Goal: Task Accomplishment & Management: Manage account settings

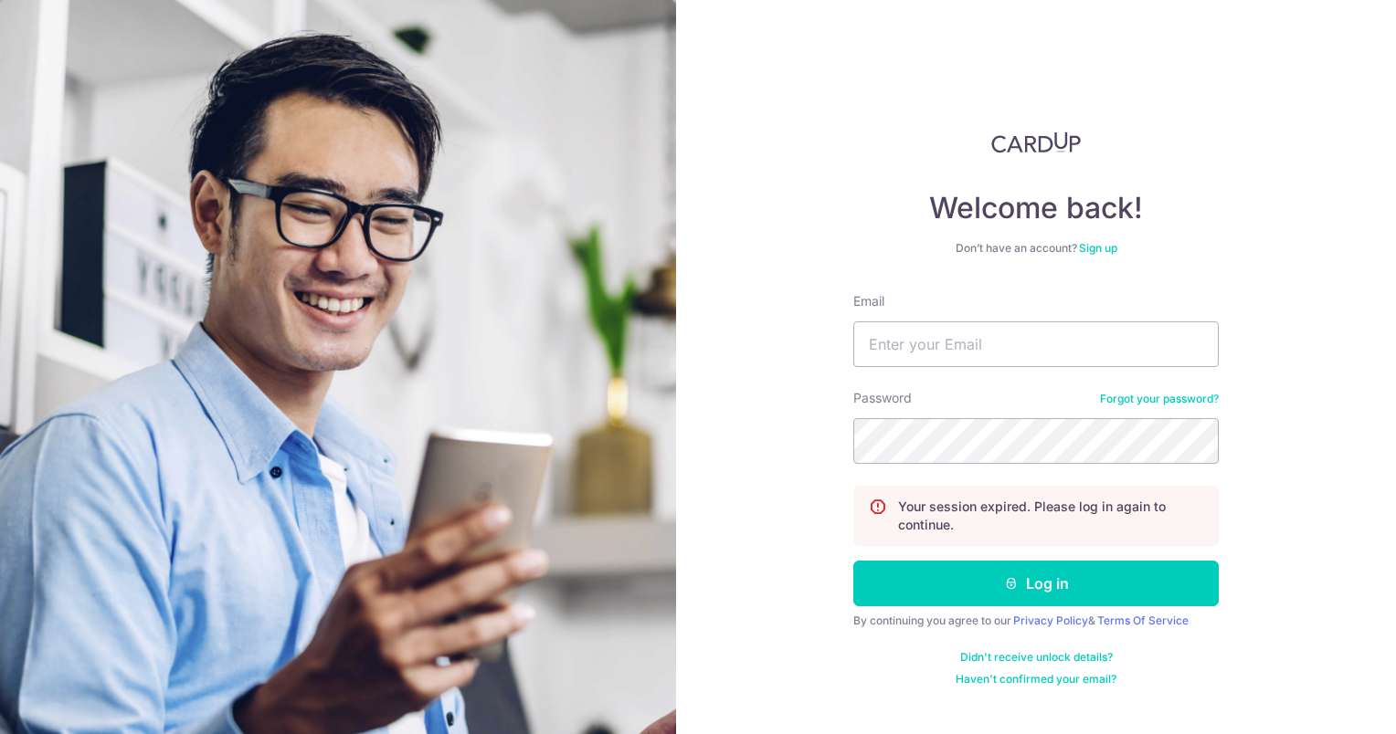
click at [949, 343] on input "Email" at bounding box center [1035, 345] width 365 height 46
type input "[EMAIL_ADDRESS][DOMAIN_NAME]"
click at [853, 561] on button "Log in" at bounding box center [1035, 584] width 365 height 46
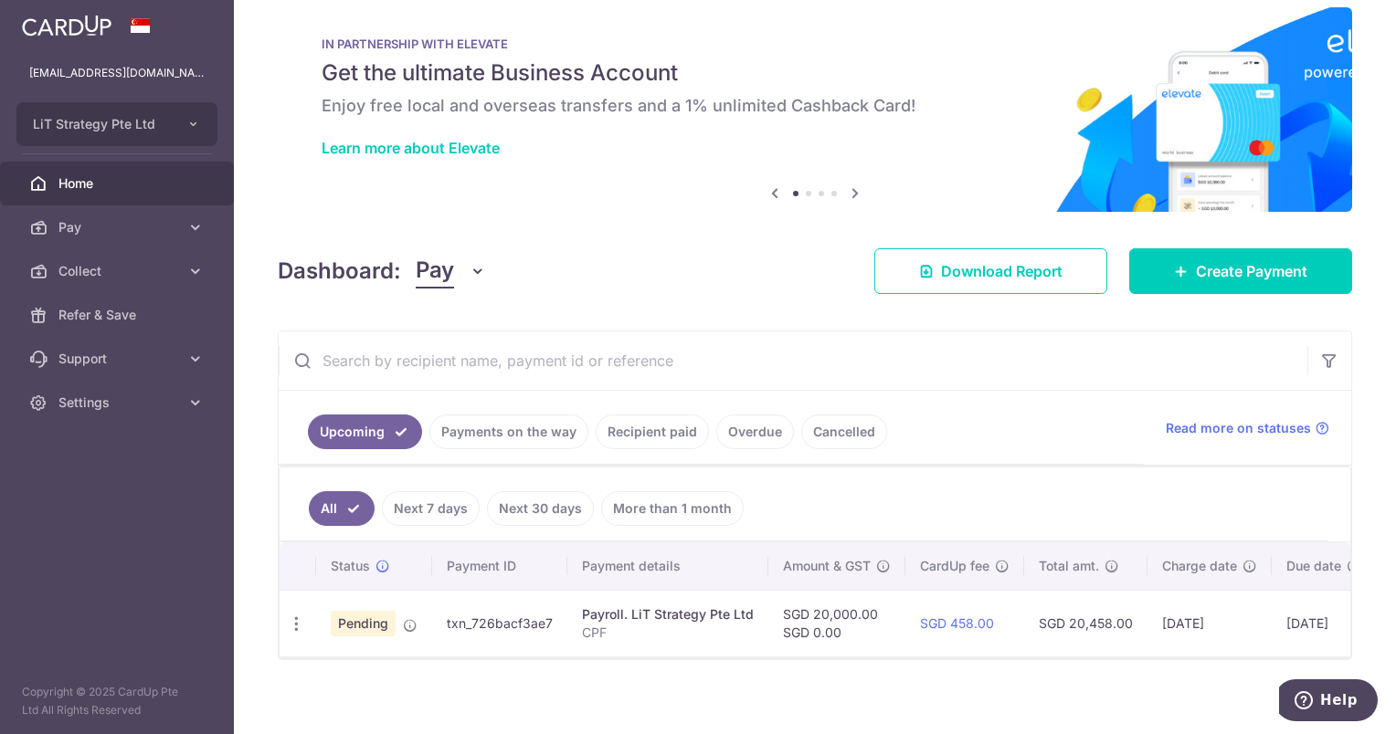
scroll to position [40, 0]
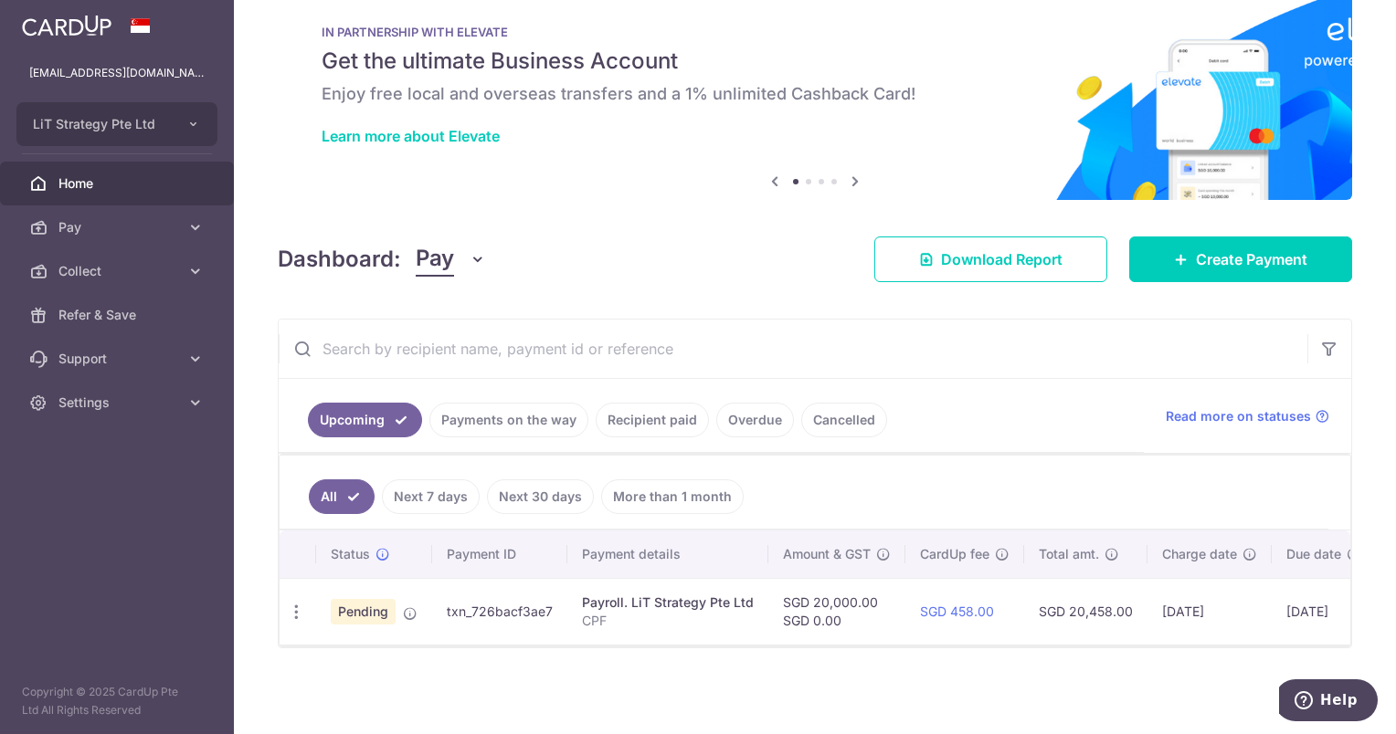
click at [372, 614] on span "Pending" at bounding box center [363, 612] width 65 height 26
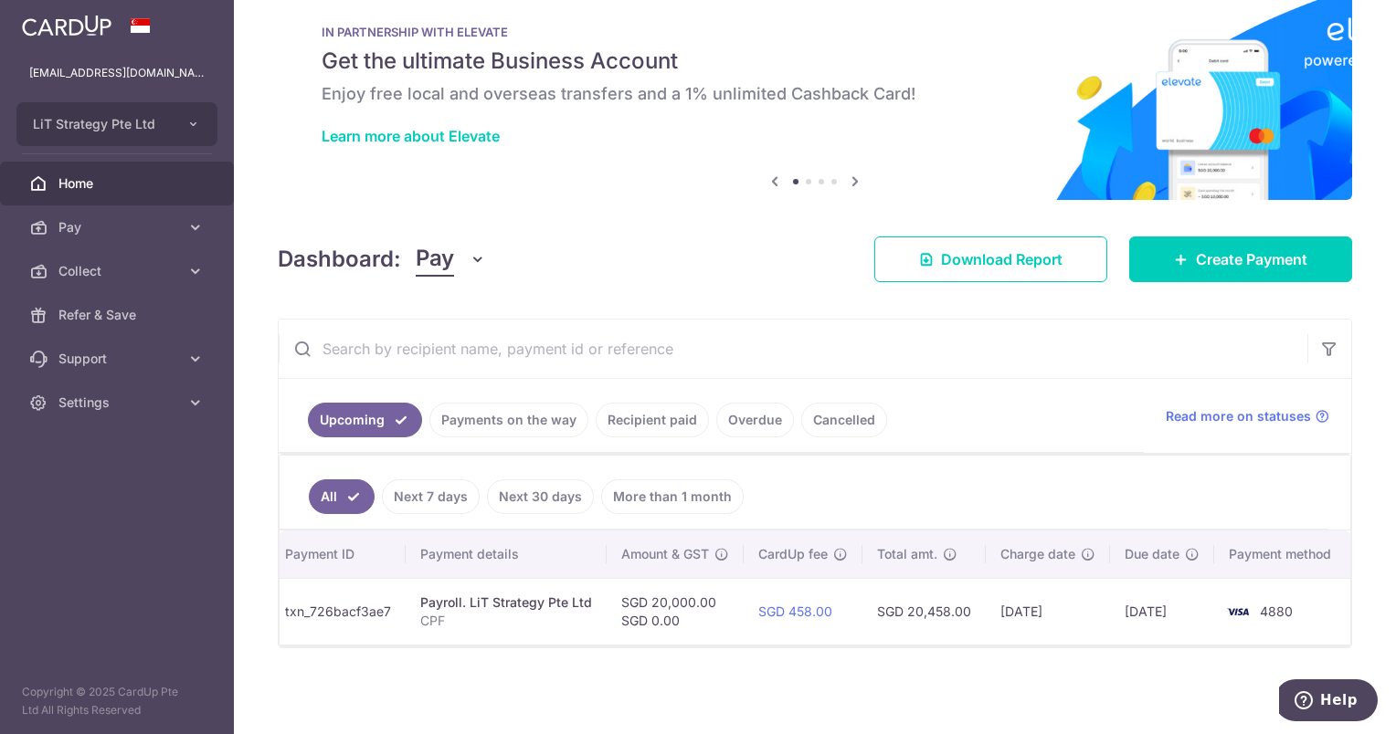
click at [956, 595] on td "SGD 20,458.00" at bounding box center [923, 611] width 123 height 67
click at [649, 595] on td "SGD 20,000.00 SGD 0.00" at bounding box center [675, 611] width 137 height 67
click at [428, 618] on p "CPF" at bounding box center [506, 621] width 172 height 18
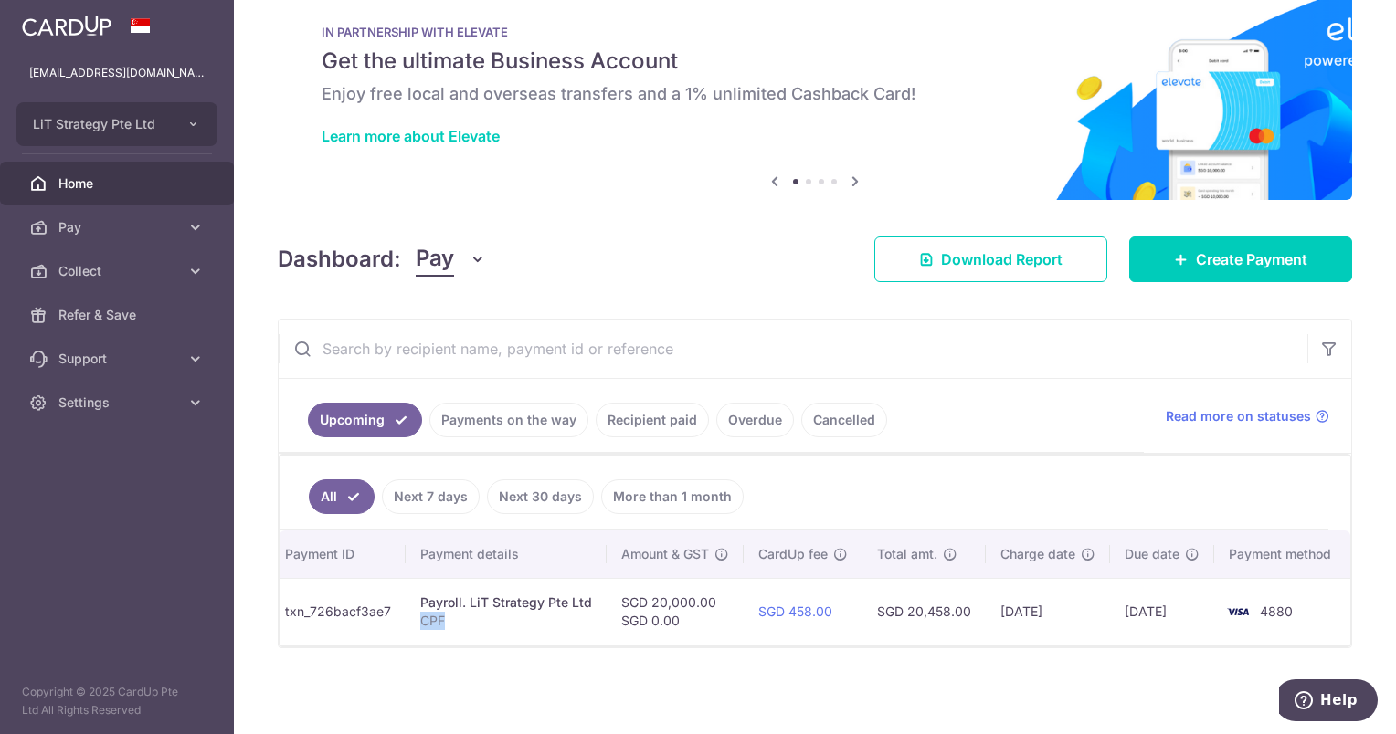
click at [430, 614] on p "CPF" at bounding box center [506, 621] width 172 height 18
drag, startPoint x: 430, startPoint y: 614, endPoint x: 520, endPoint y: 417, distance: 216.7
click at [523, 415] on link "Payments on the way" at bounding box center [508, 420] width 159 height 35
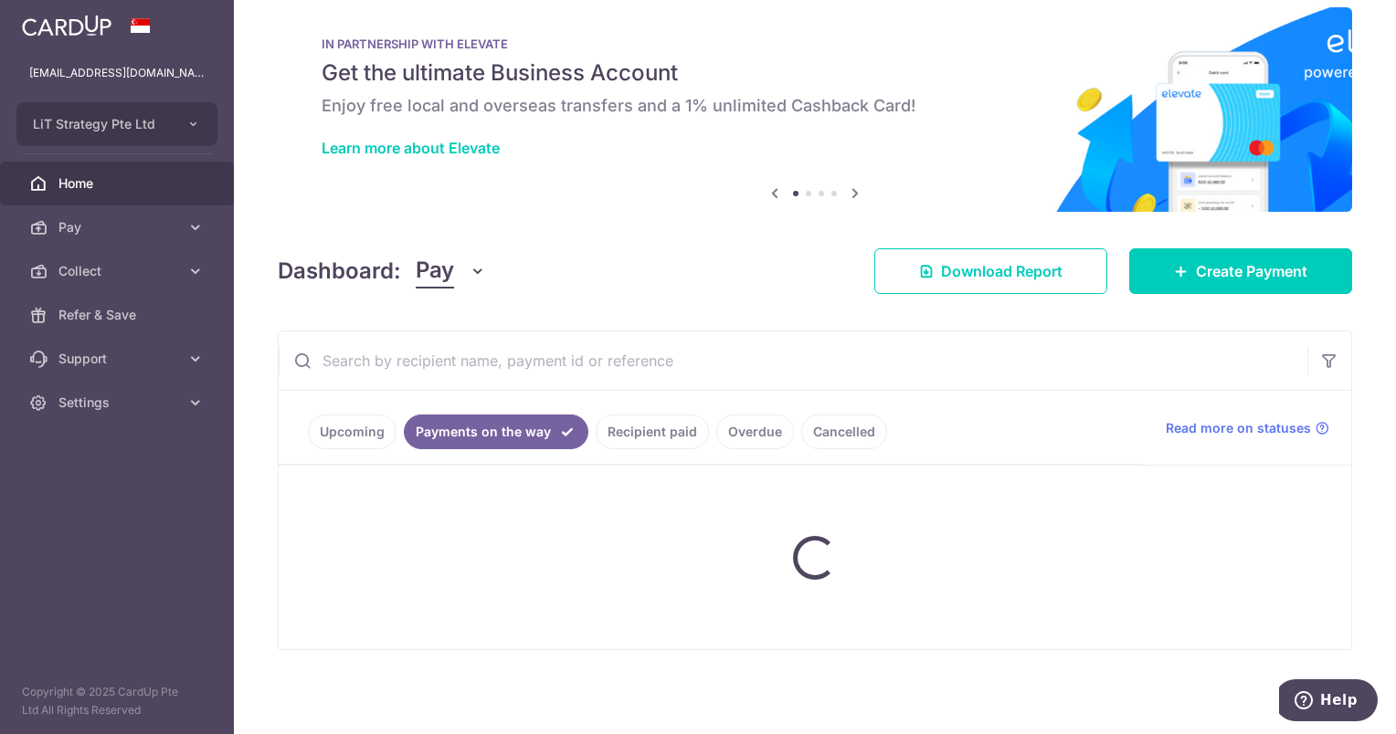
scroll to position [40, 0]
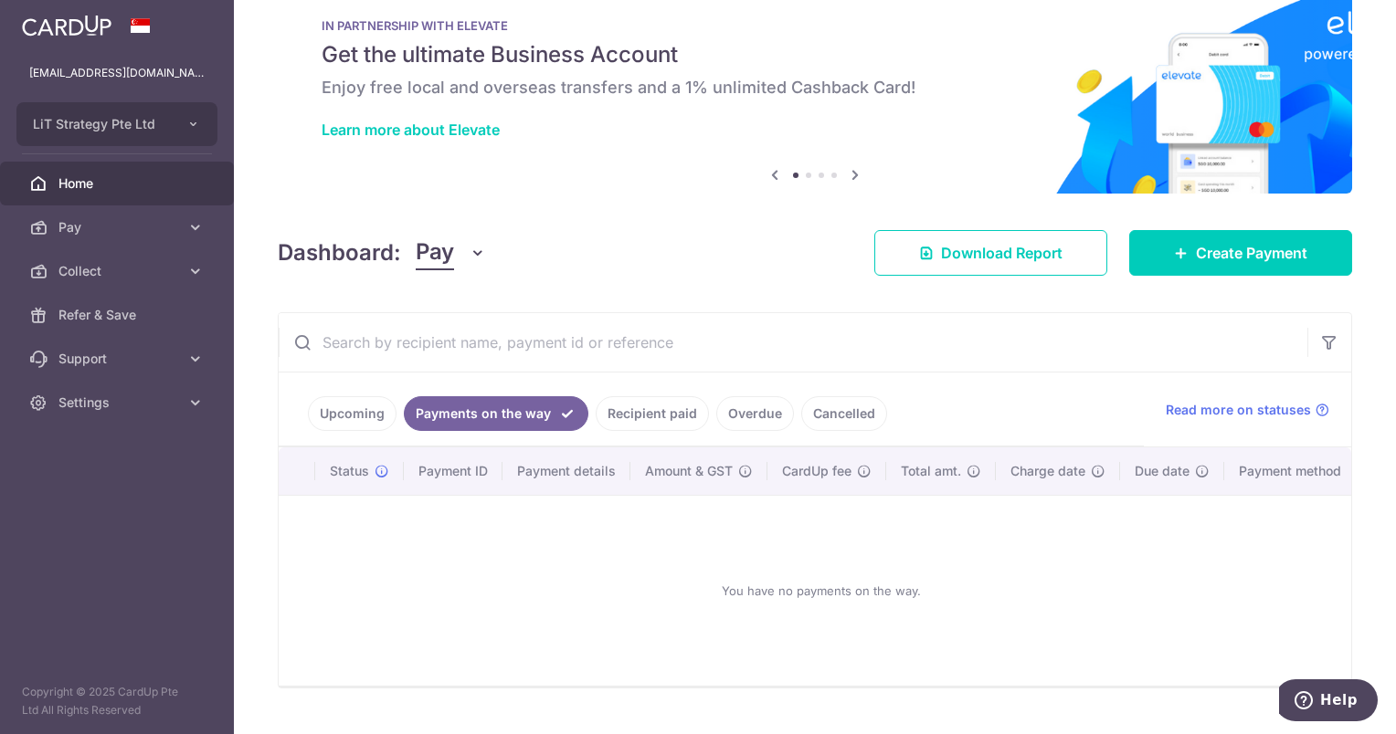
click at [358, 403] on link "Upcoming" at bounding box center [352, 413] width 89 height 35
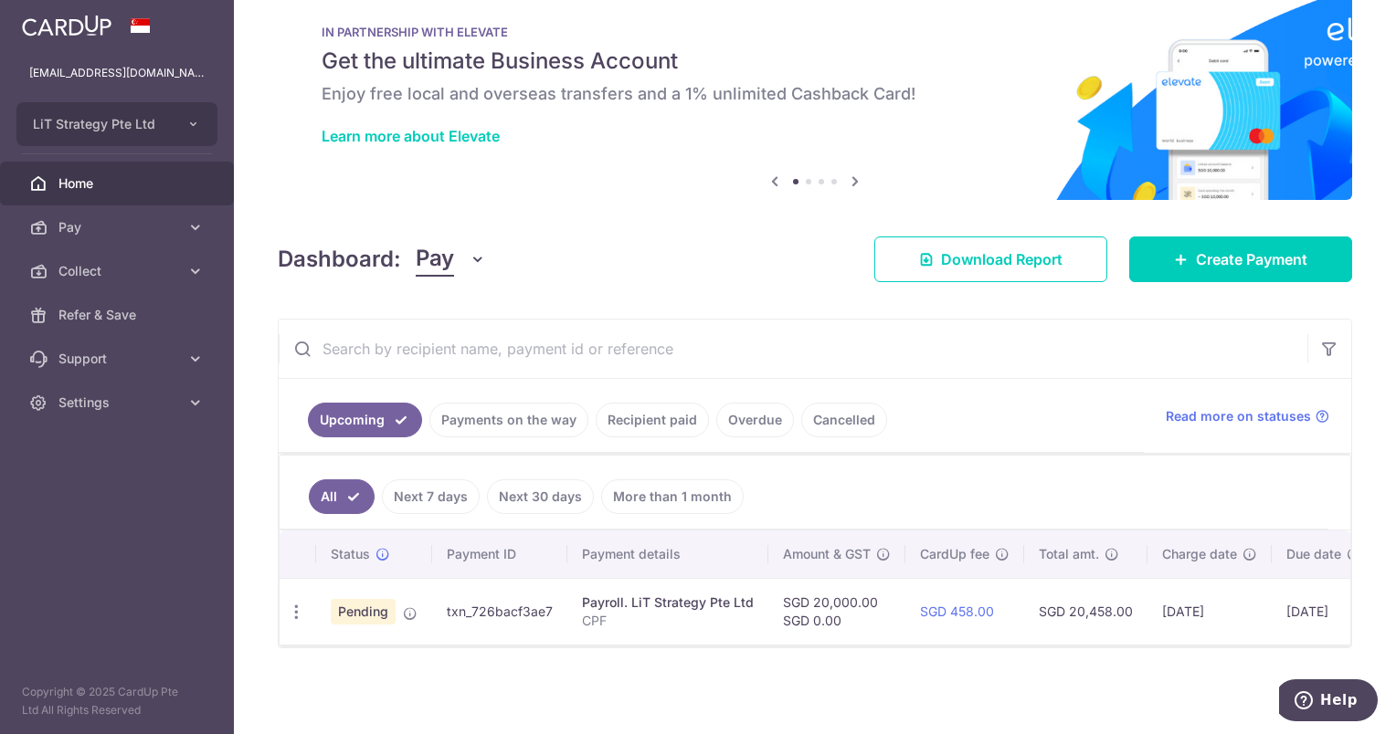
click at [354, 607] on span "Pending" at bounding box center [363, 612] width 65 height 26
click at [296, 605] on icon "button" at bounding box center [296, 612] width 19 height 19
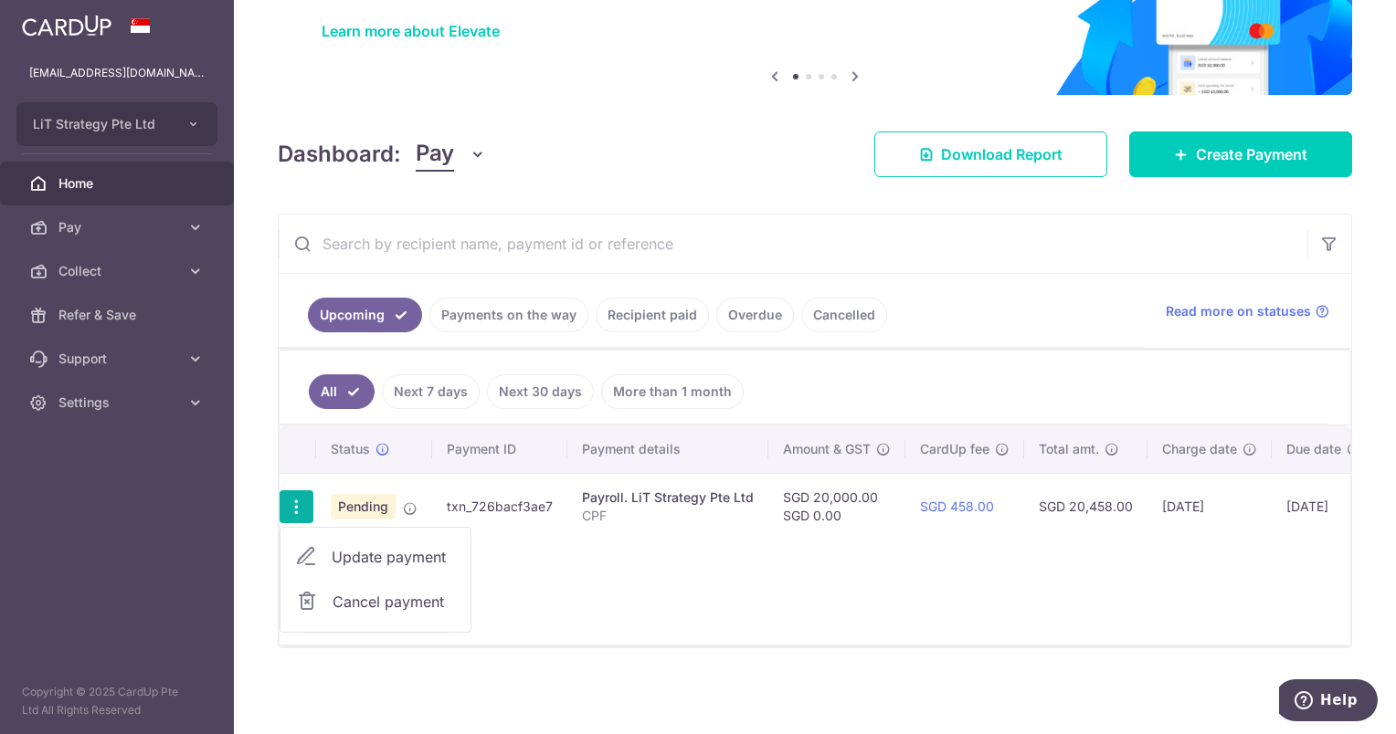
scroll to position [144, 0]
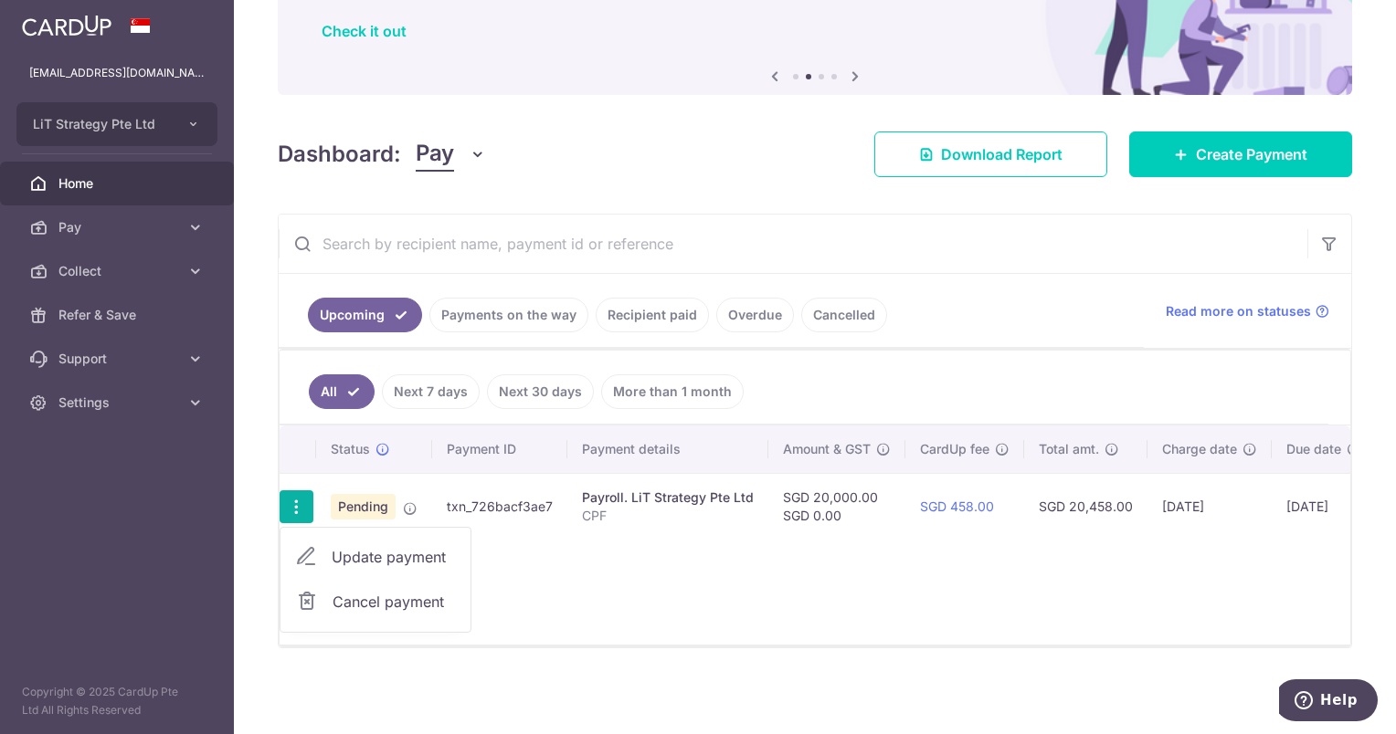
click at [412, 591] on span "Cancel payment" at bounding box center [394, 602] width 122 height 22
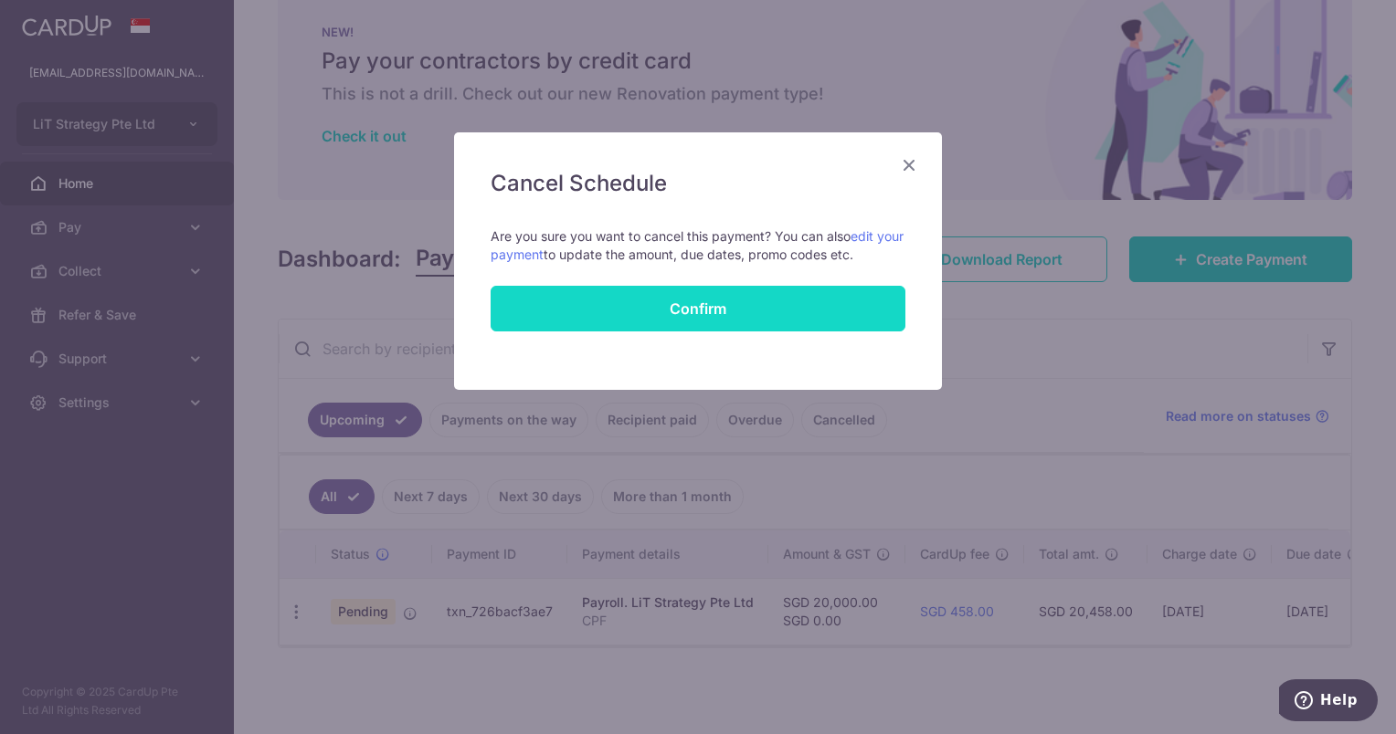
click at [690, 317] on button "Confirm" at bounding box center [698, 309] width 415 height 46
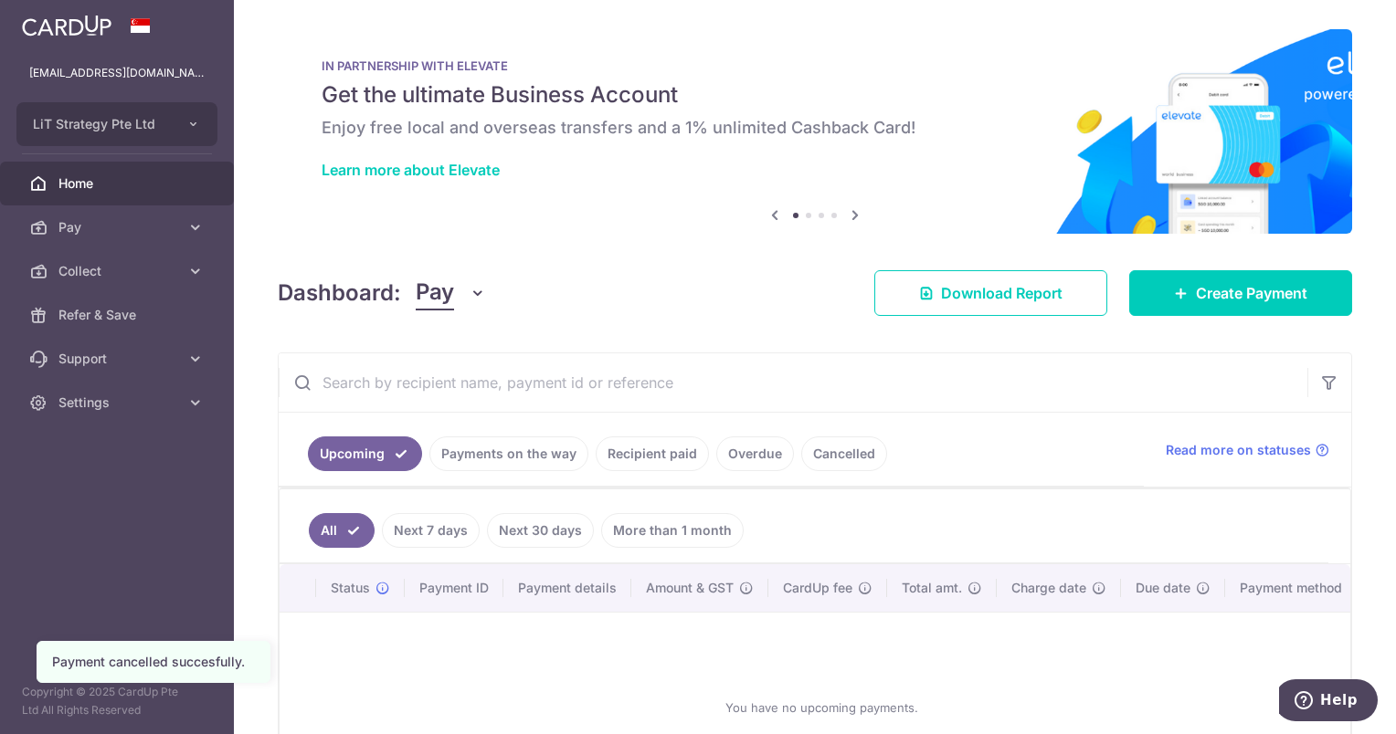
click at [854, 443] on link "Cancelled" at bounding box center [844, 454] width 86 height 35
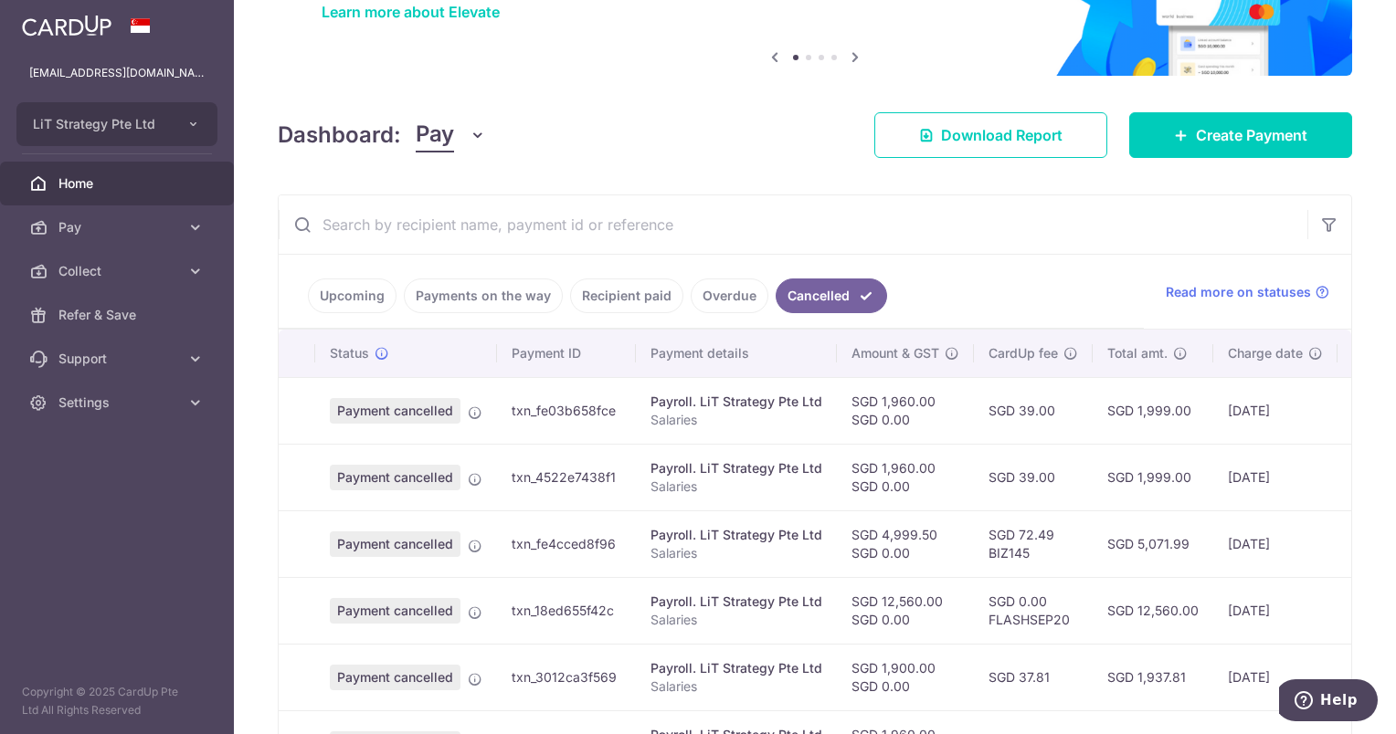
scroll to position [91, 0]
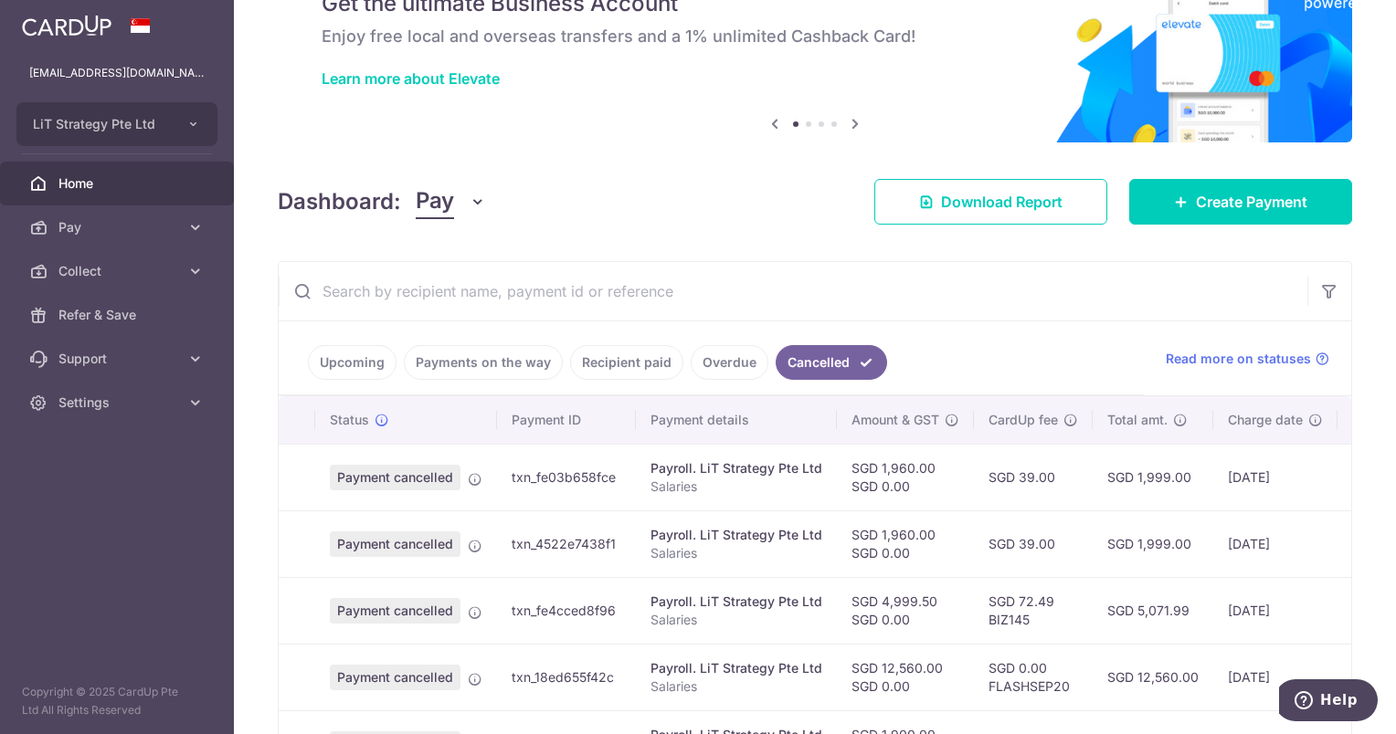
click at [374, 368] on link "Upcoming" at bounding box center [352, 362] width 89 height 35
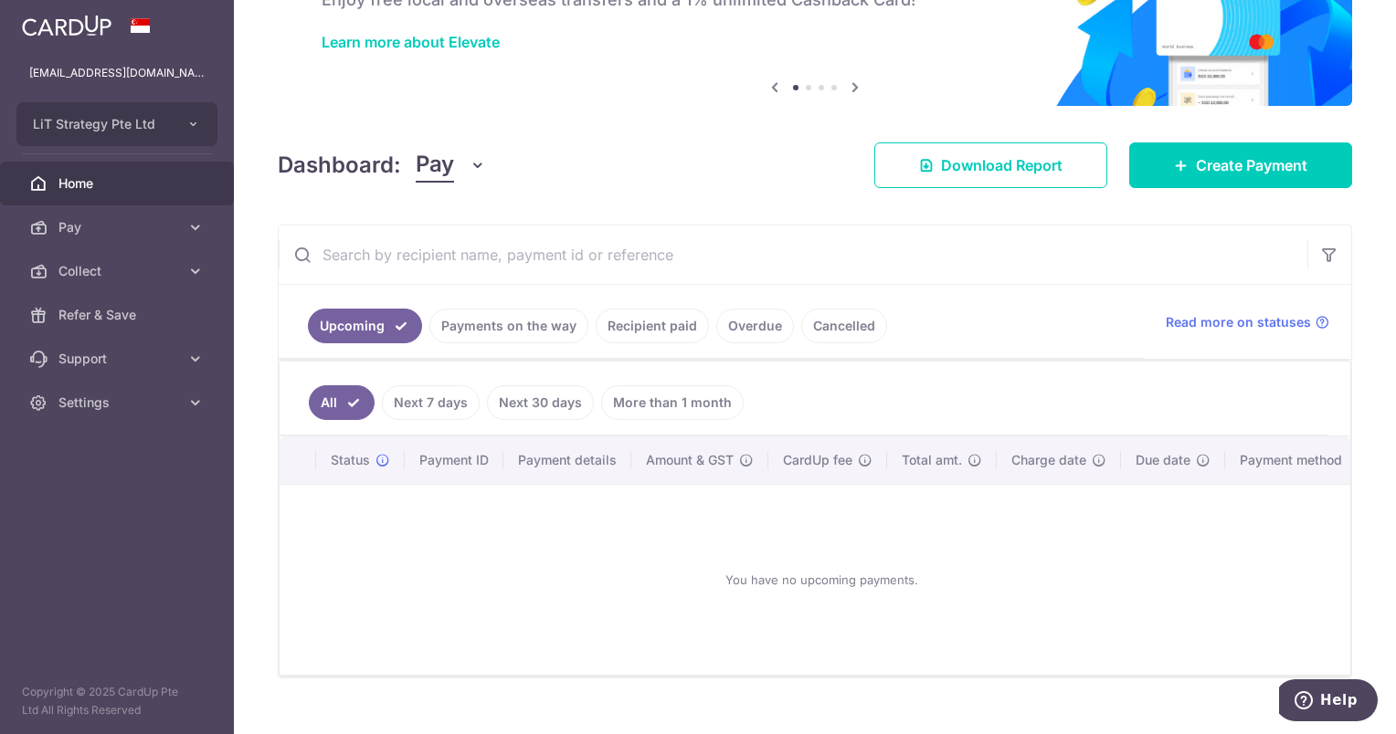
scroll to position [164, 0]
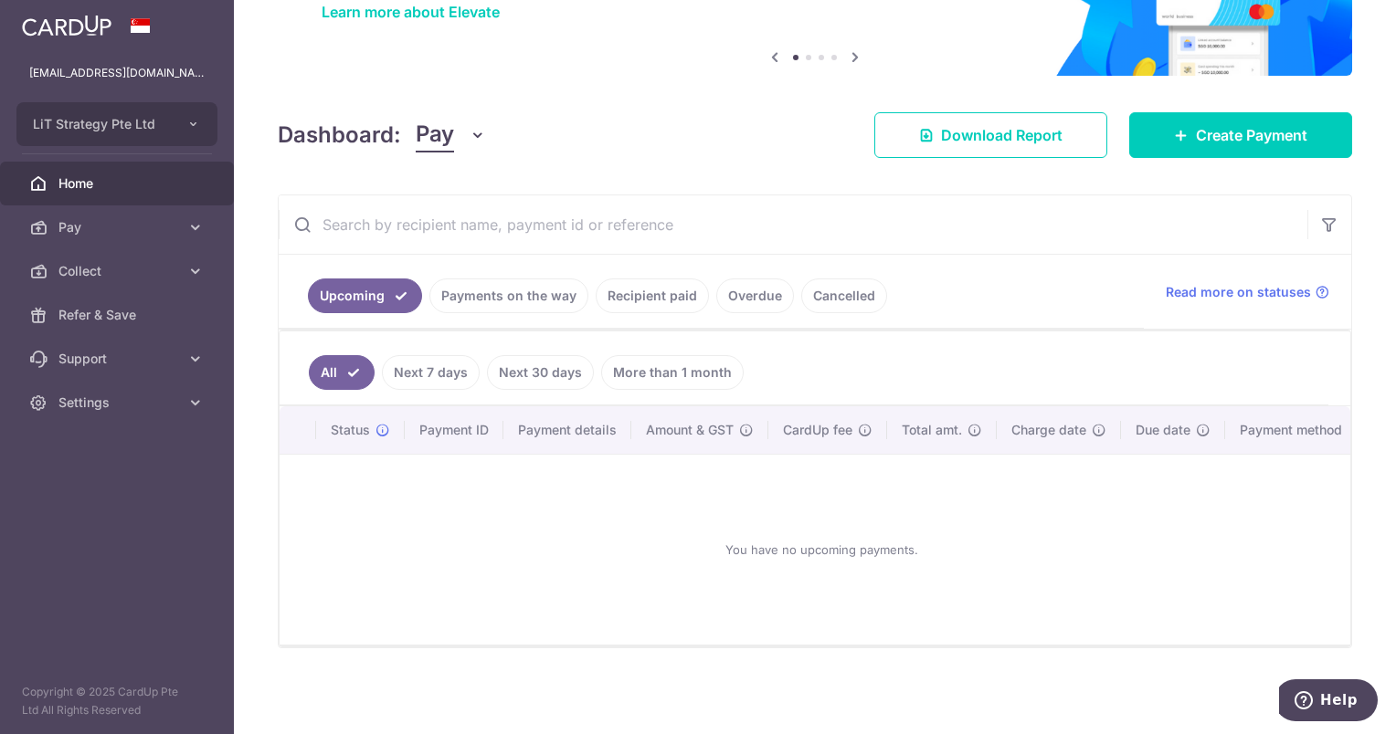
click at [481, 294] on link "Payments on the way" at bounding box center [508, 296] width 159 height 35
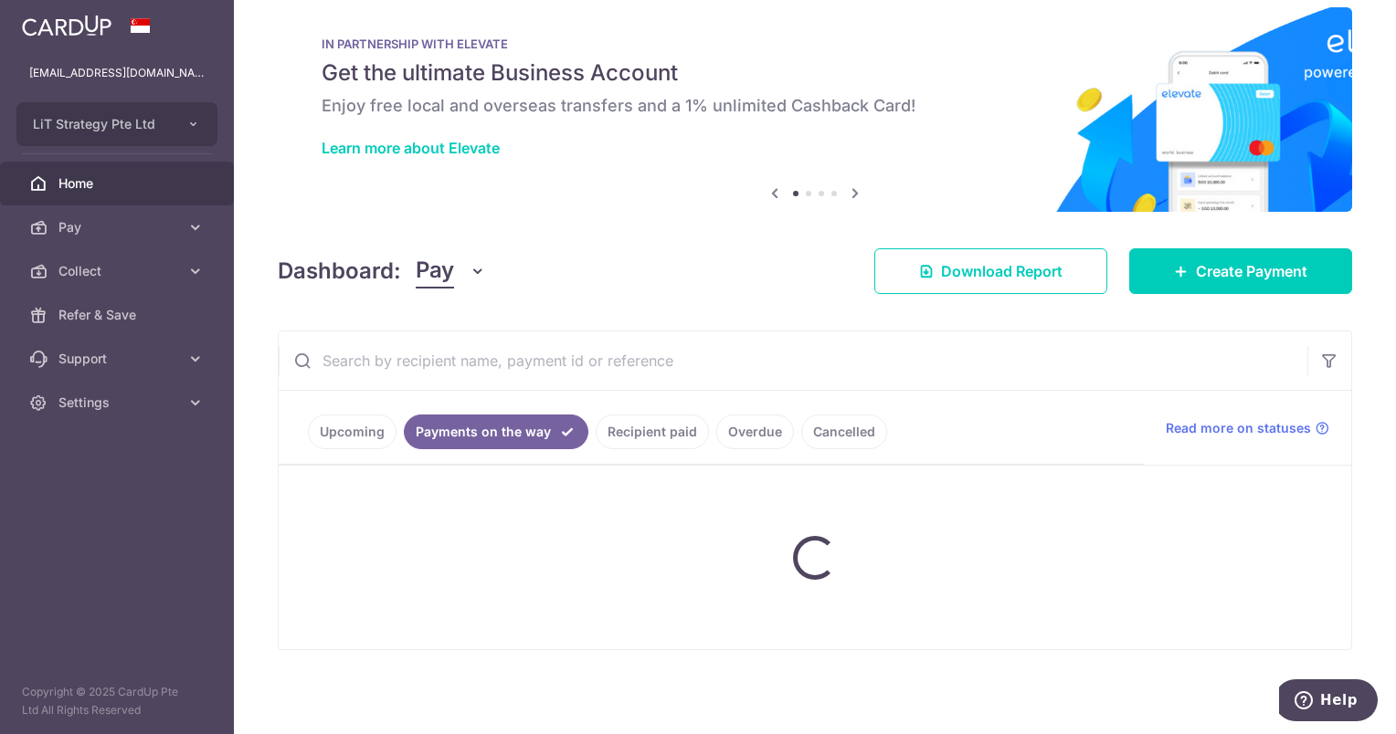
scroll to position [88, 0]
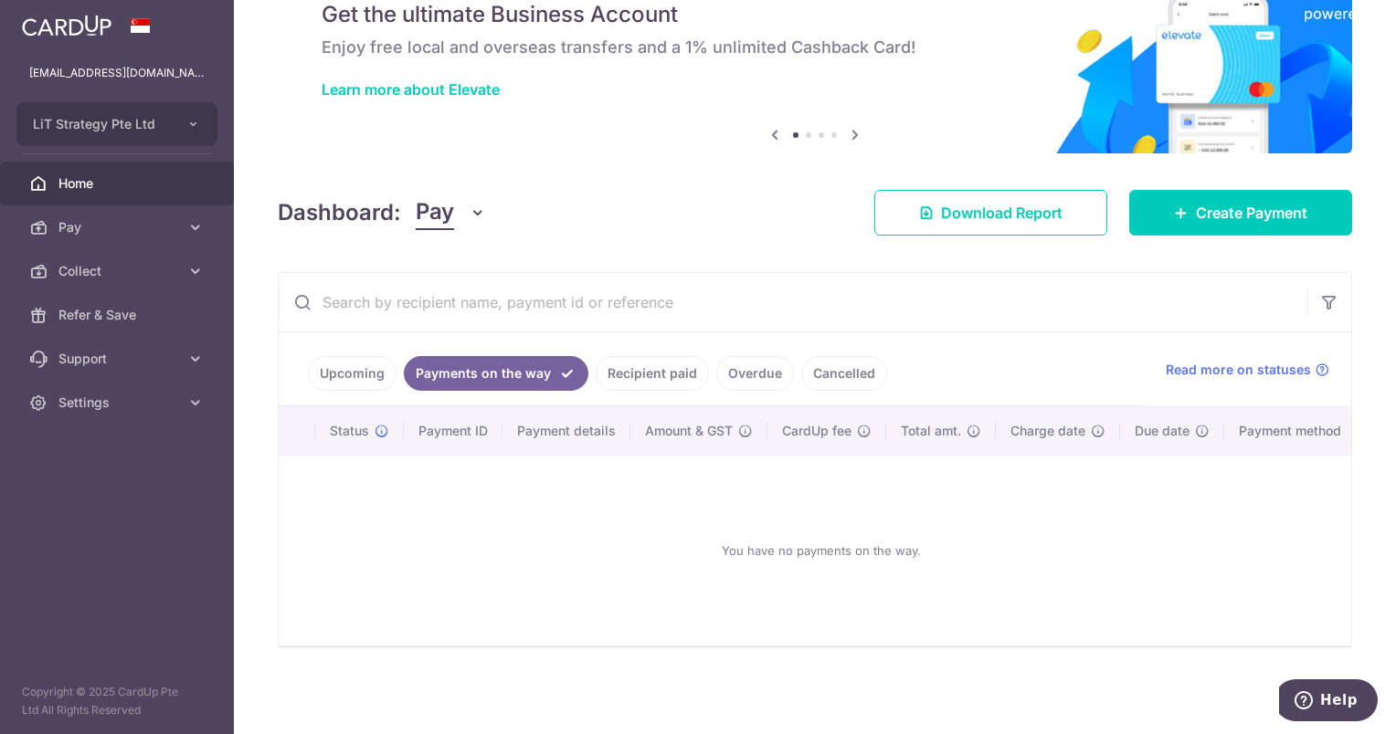
drag, startPoint x: 650, startPoint y: 370, endPoint x: 713, endPoint y: 369, distance: 62.1
click at [652, 369] on link "Recipient paid" at bounding box center [652, 373] width 113 height 35
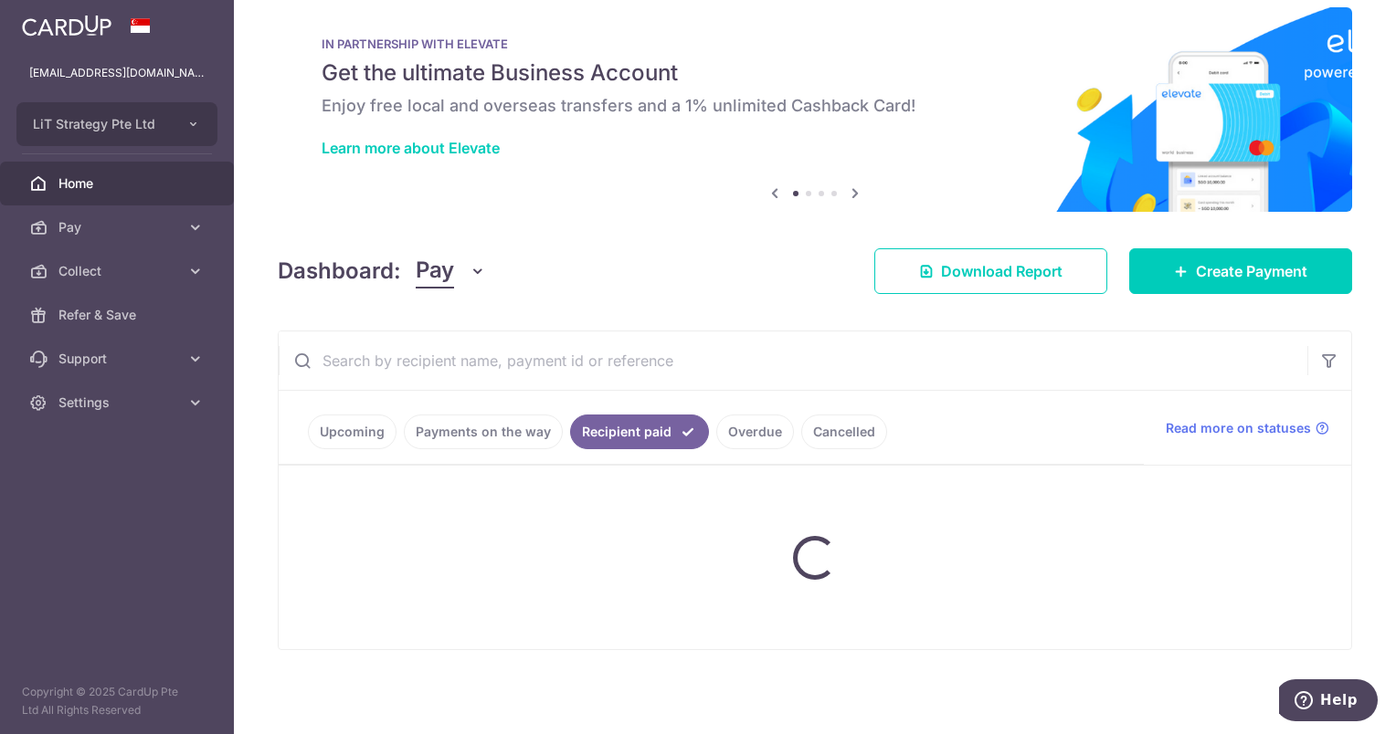
scroll to position [164, 0]
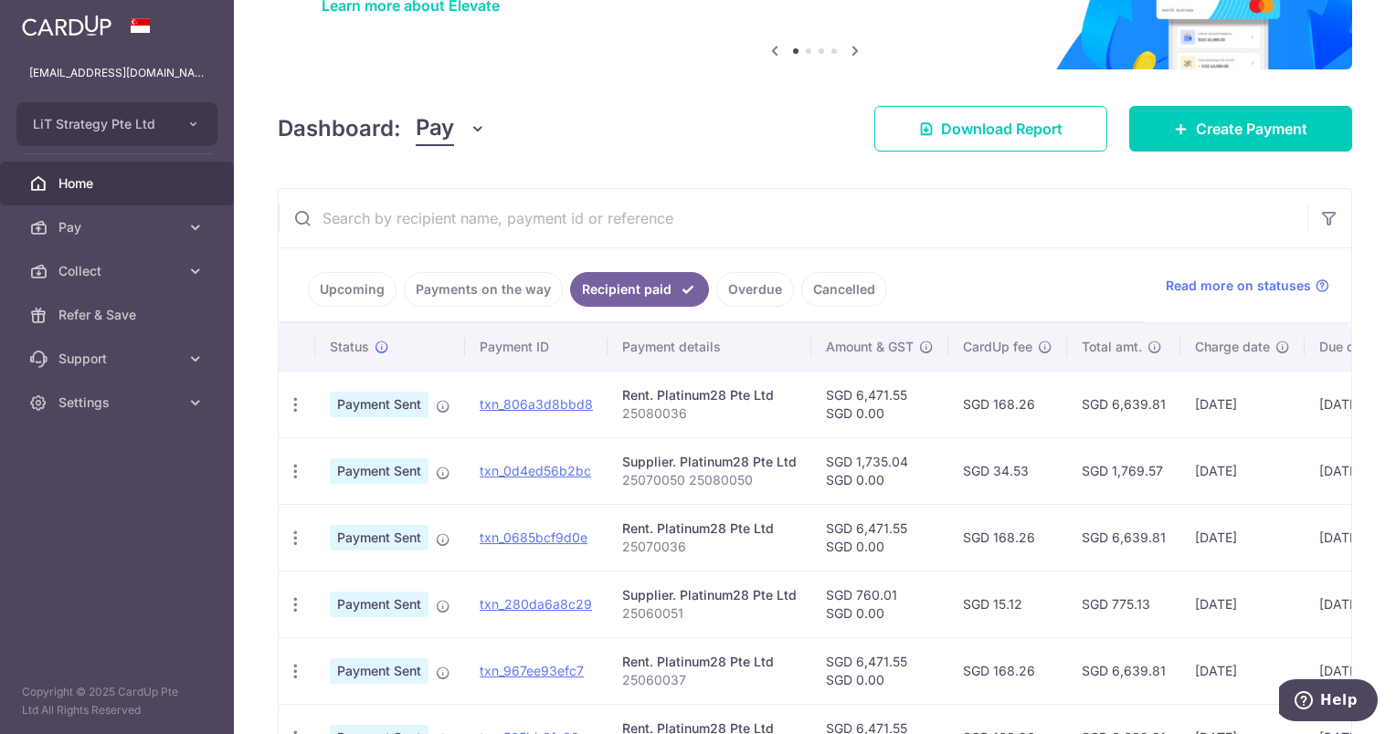
click at [837, 290] on link "Cancelled" at bounding box center [844, 289] width 86 height 35
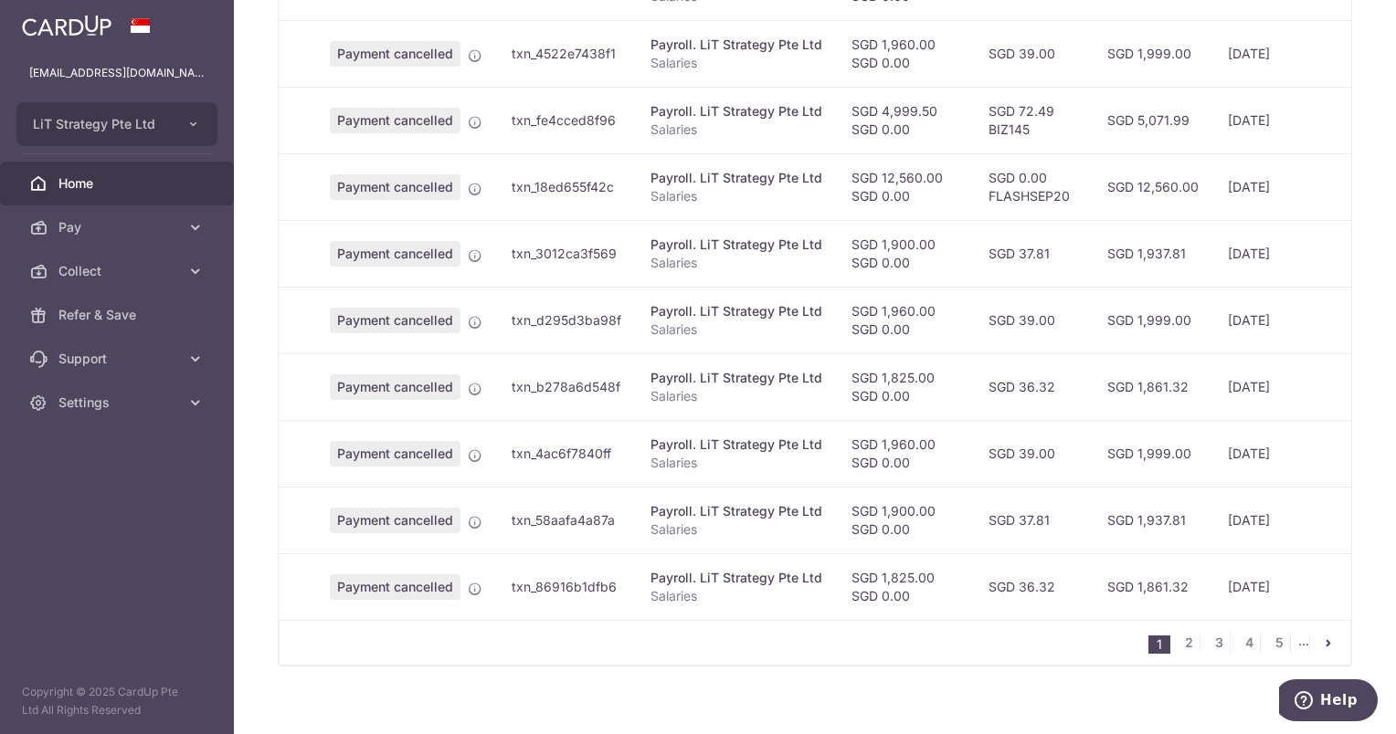
scroll to position [606, 0]
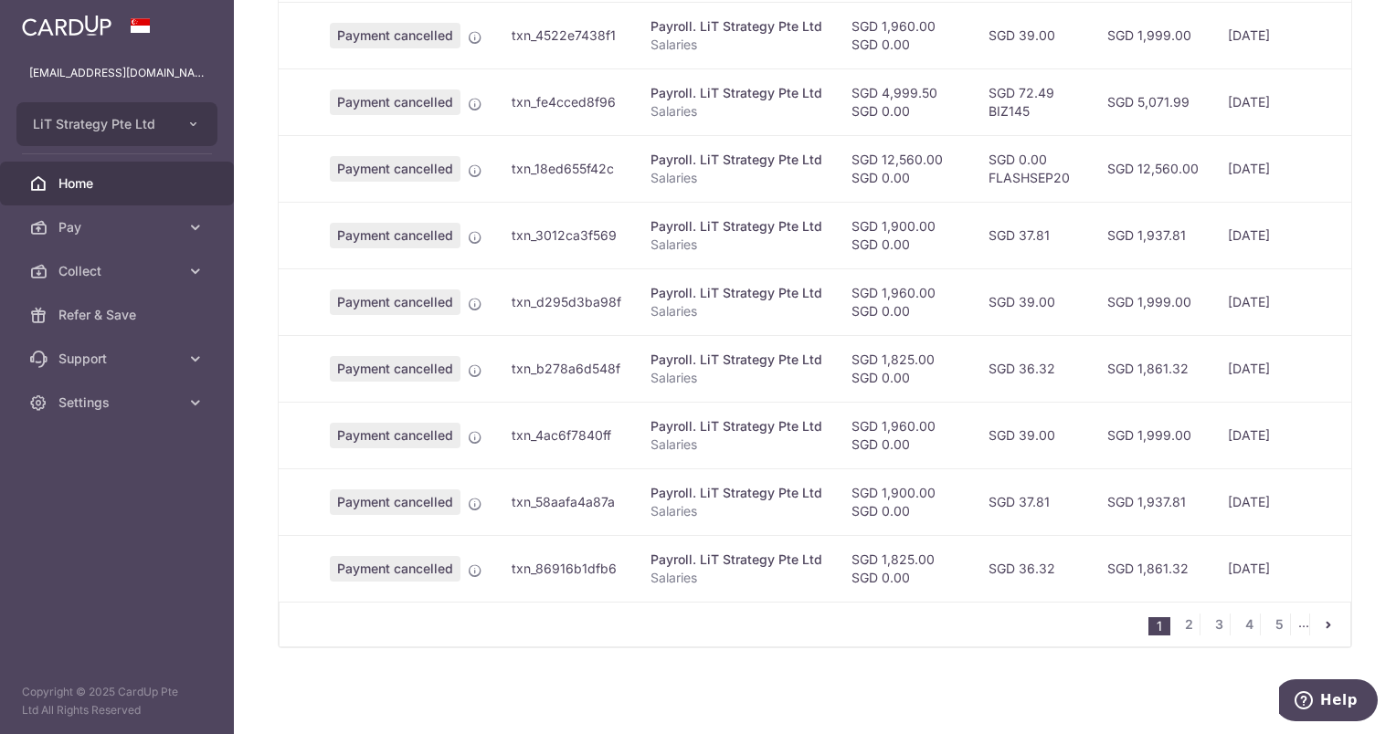
click at [1323, 627] on icon "pager" at bounding box center [1328, 625] width 15 height 15
click at [1277, 624] on link "6" at bounding box center [1279, 625] width 22 height 22
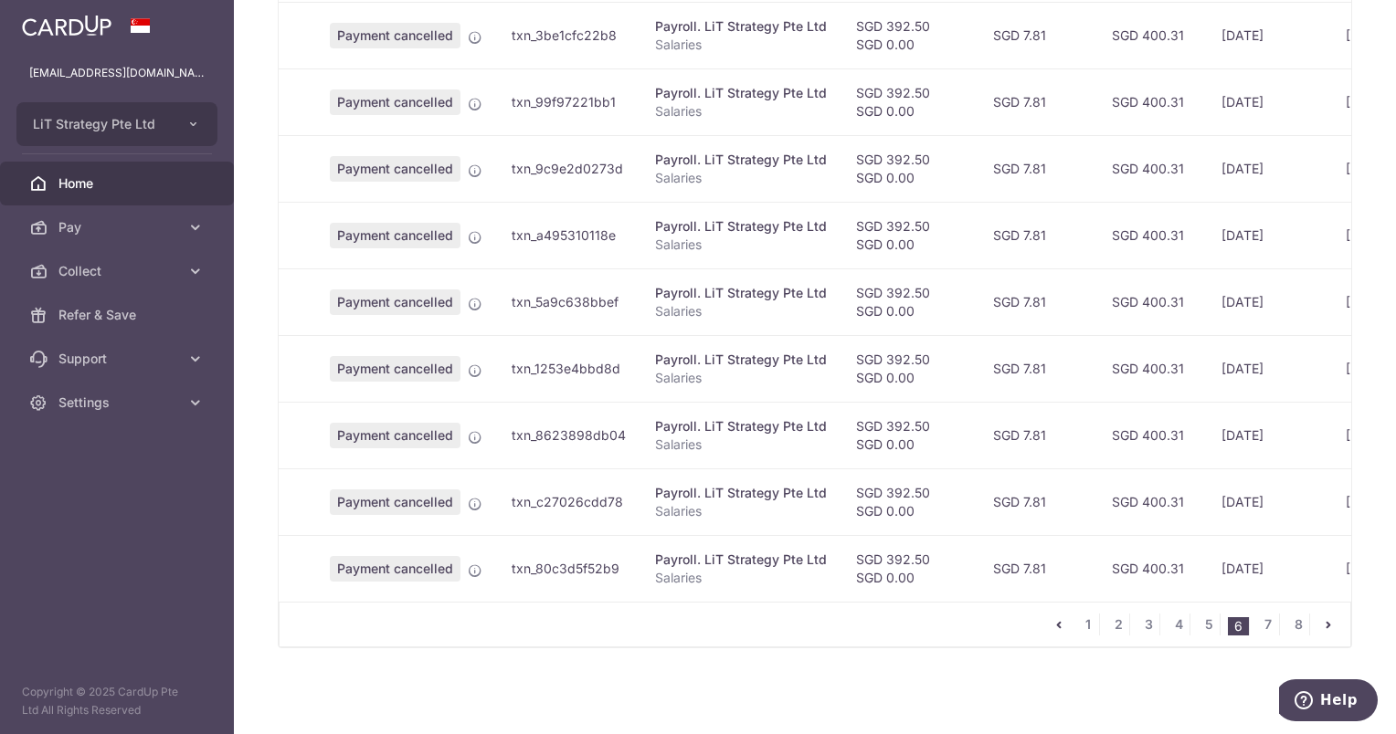
click at [1321, 625] on icon "pager" at bounding box center [1328, 625] width 15 height 15
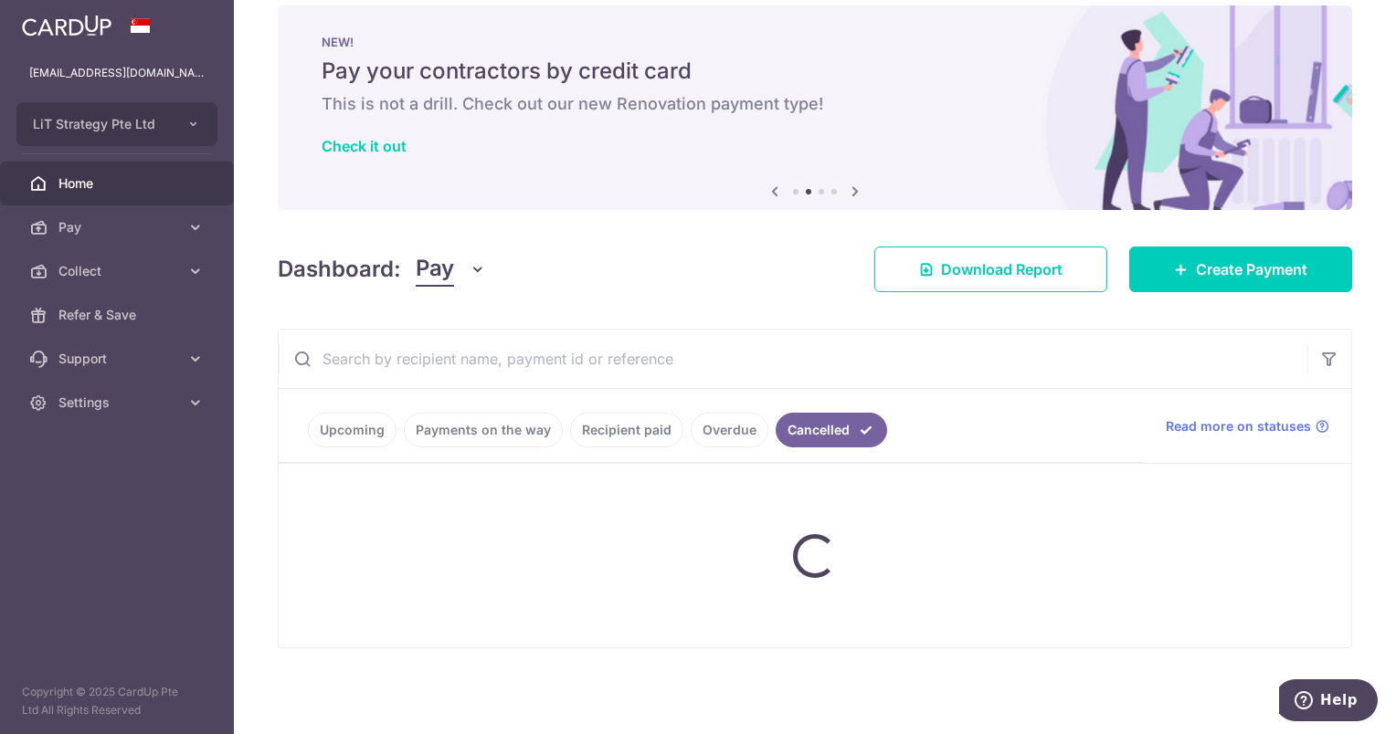
scroll to position [22, 0]
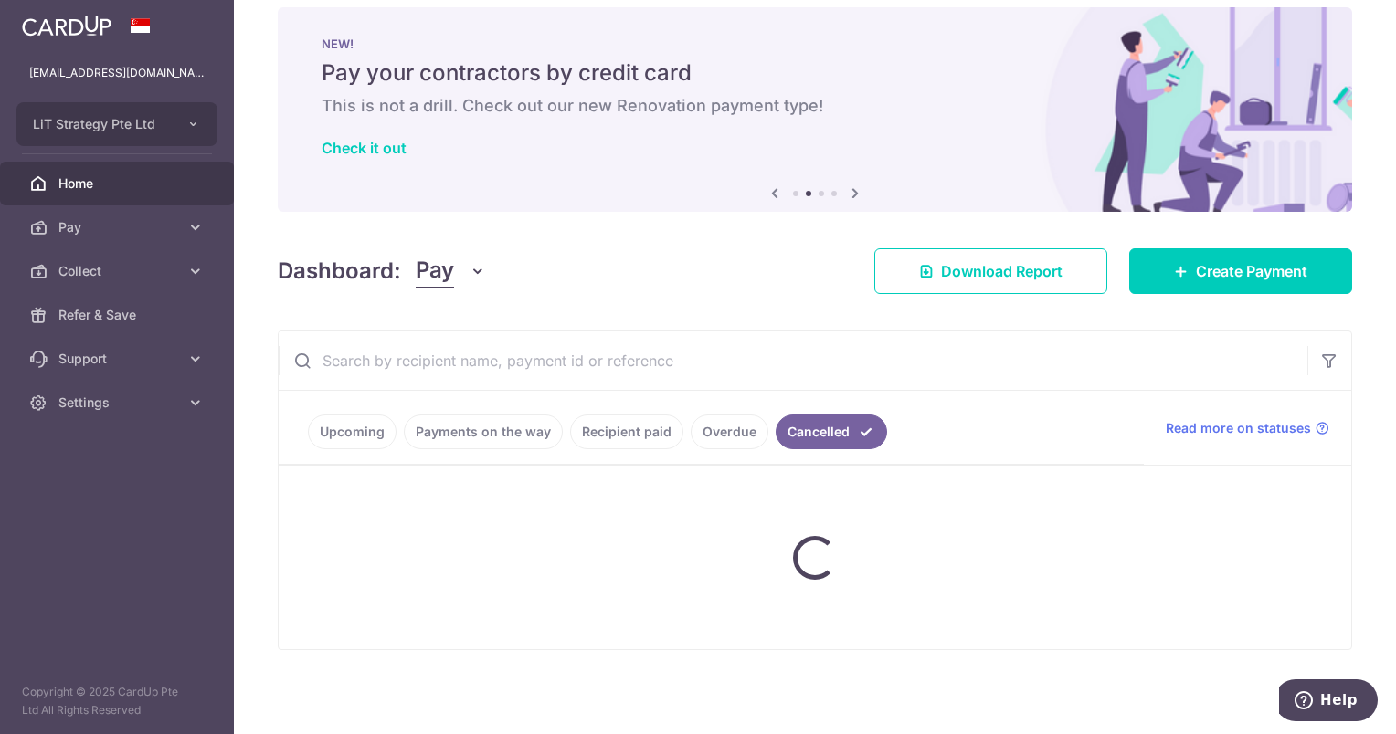
click at [1313, 625] on div at bounding box center [815, 558] width 1072 height 184
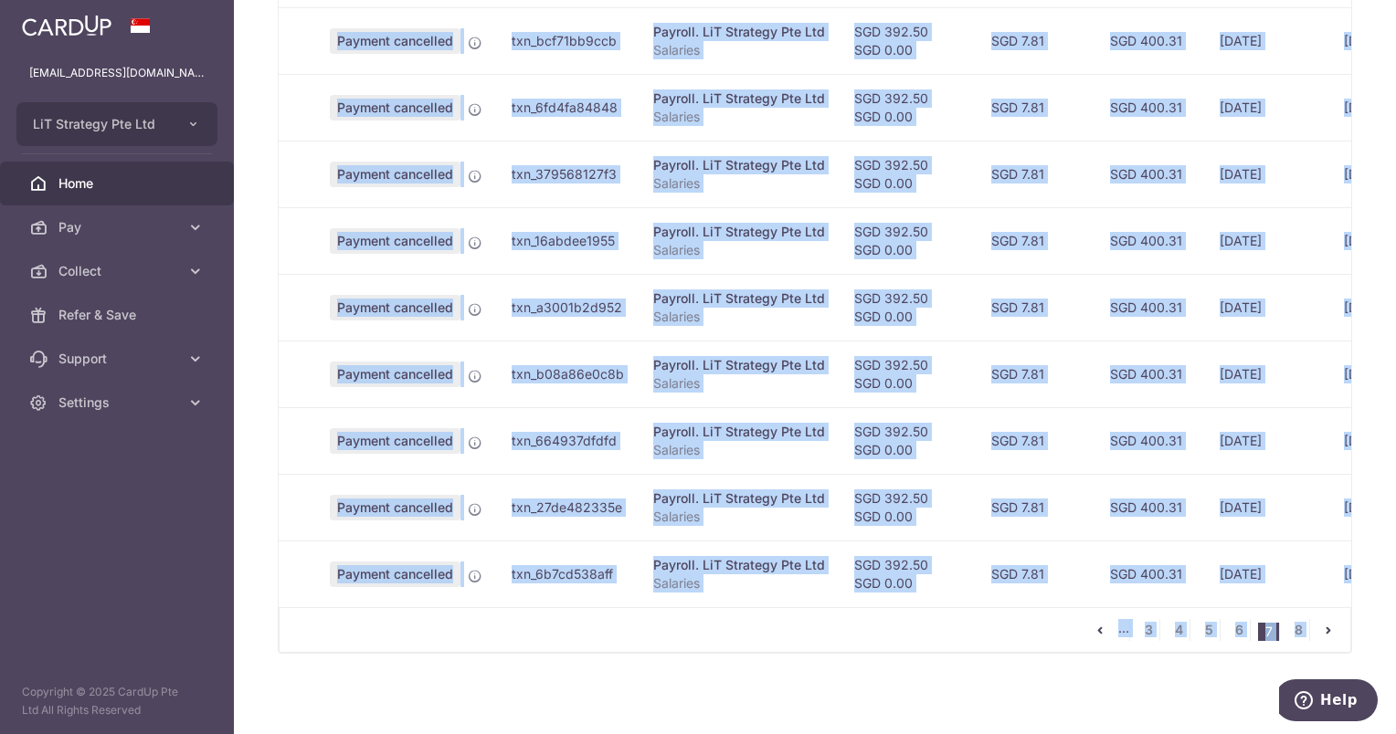
scroll to position [606, 0]
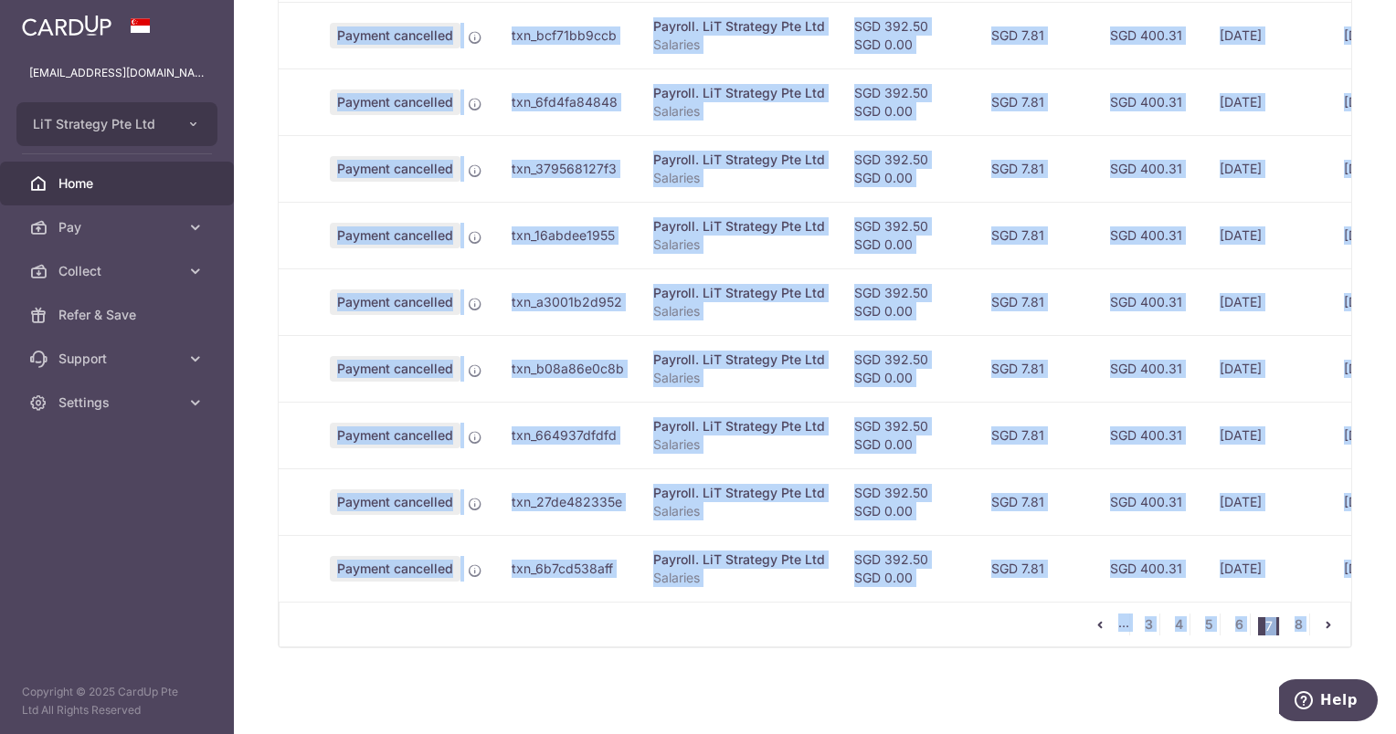
click at [1321, 623] on icon "pager" at bounding box center [1328, 625] width 15 height 15
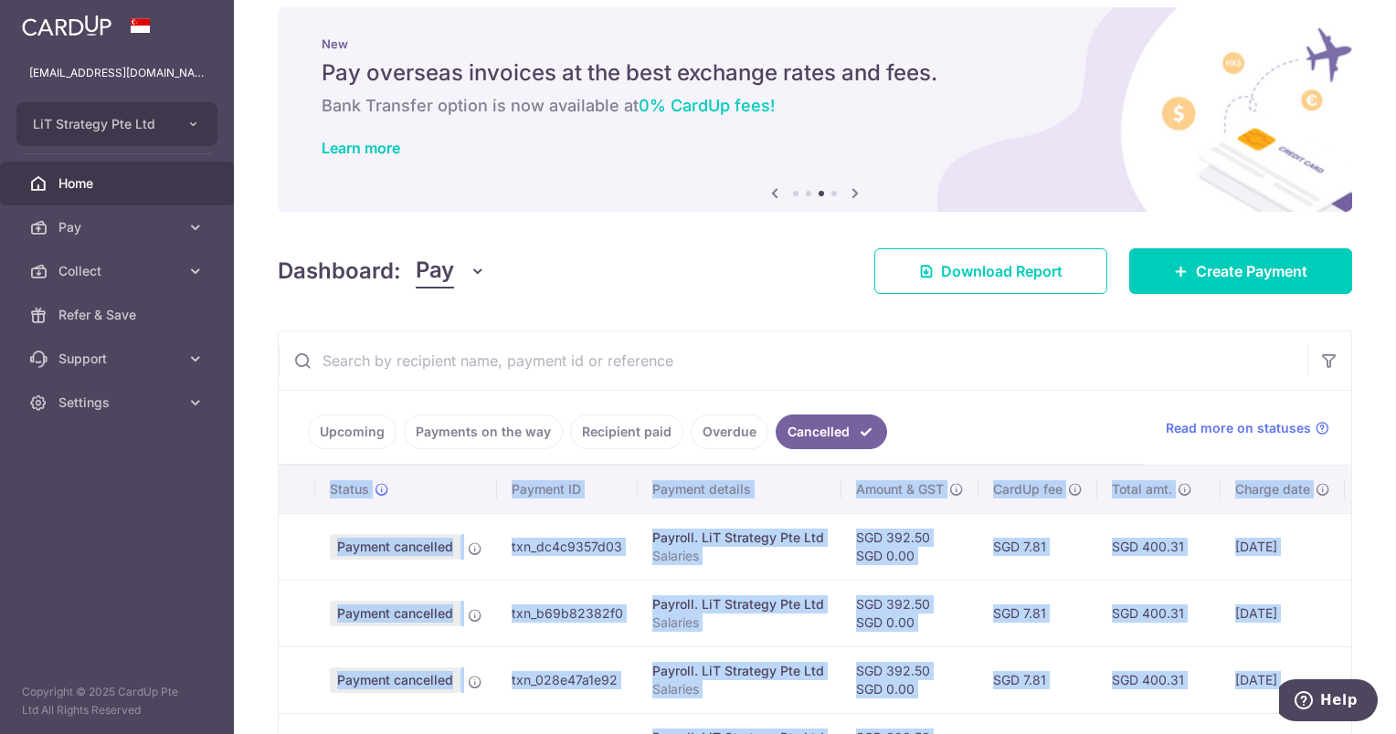
scroll to position [472, 0]
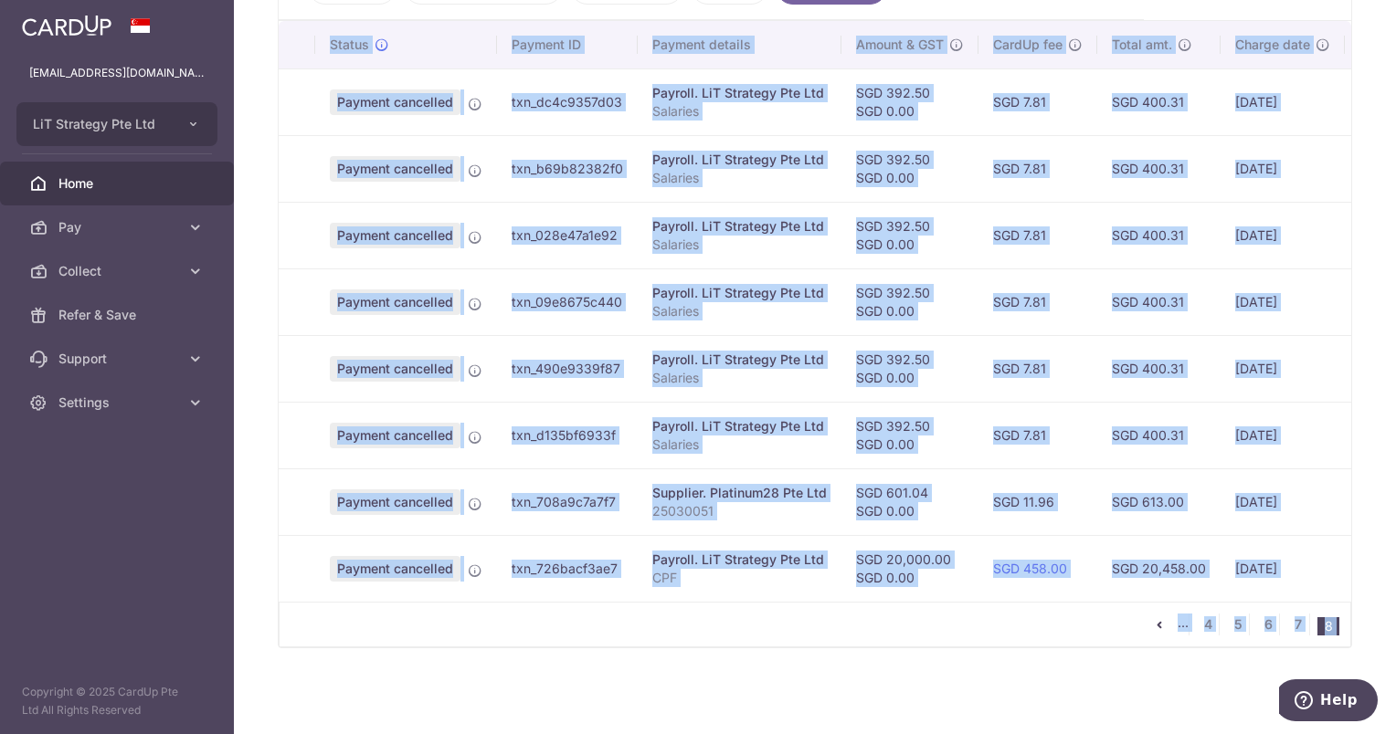
click at [1363, 566] on div "× Pause Schedule Pause all future payments in this series Pause just this one p…" at bounding box center [815, 367] width 1162 height 734
